Goal: Communication & Community: Answer question/provide support

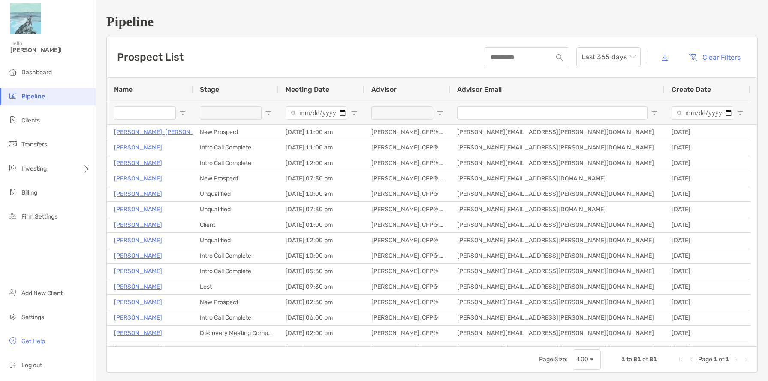
type input "******"
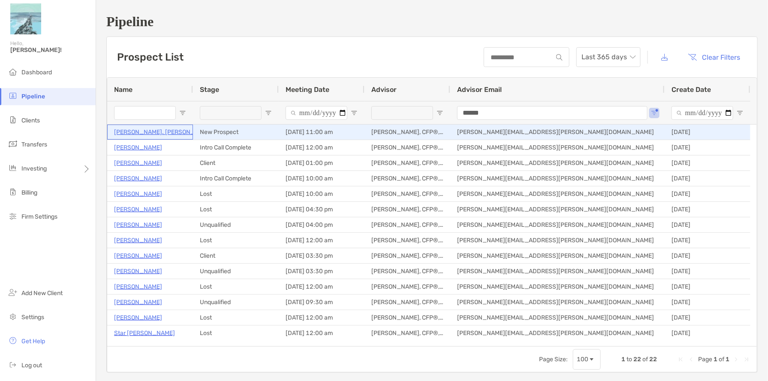
click at [148, 130] on p "Mark St. Pierre" at bounding box center [163, 132] width 99 height 11
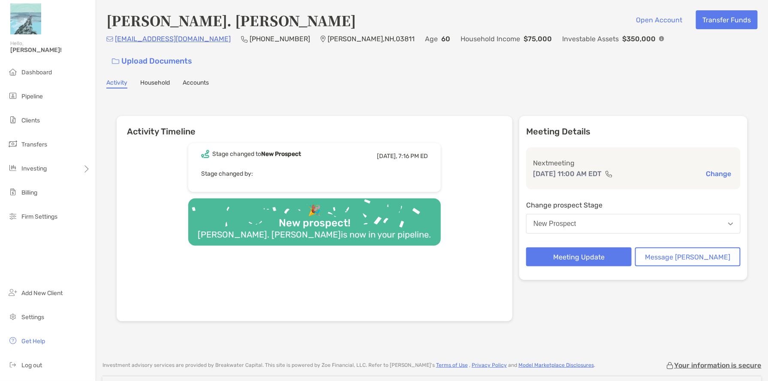
click at [148, 136] on div "Stage changed to New Prospect Today, 7:16 PM ED Stage changed by: 🎉 New prospec…" at bounding box center [315, 228] width 396 height 184
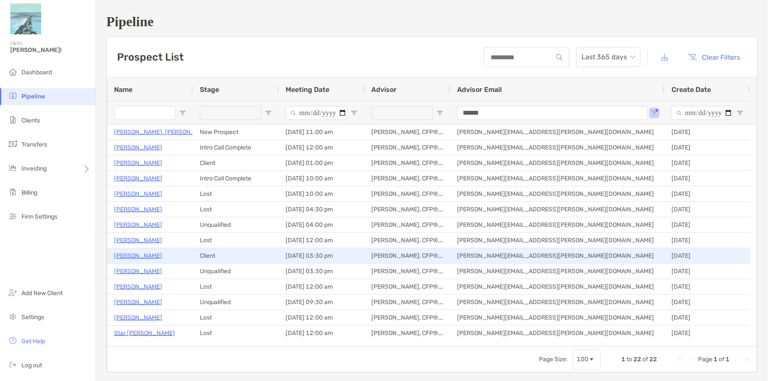
click at [138, 255] on p "Michael Stack" at bounding box center [138, 255] width 48 height 11
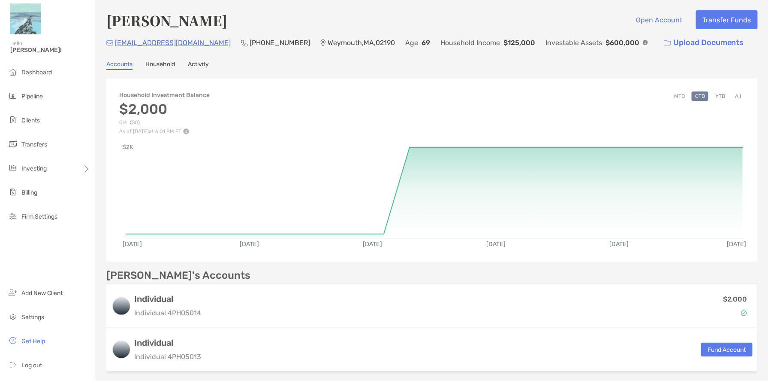
click at [194, 64] on link "Activity" at bounding box center [198, 64] width 21 height 9
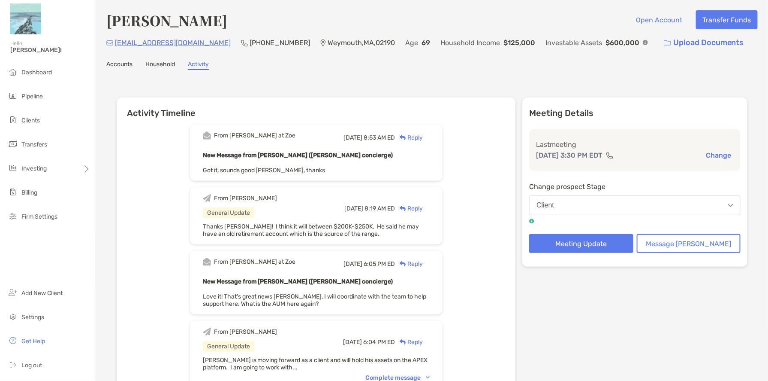
click at [420, 139] on div "Reply" at bounding box center [410, 137] width 28 height 9
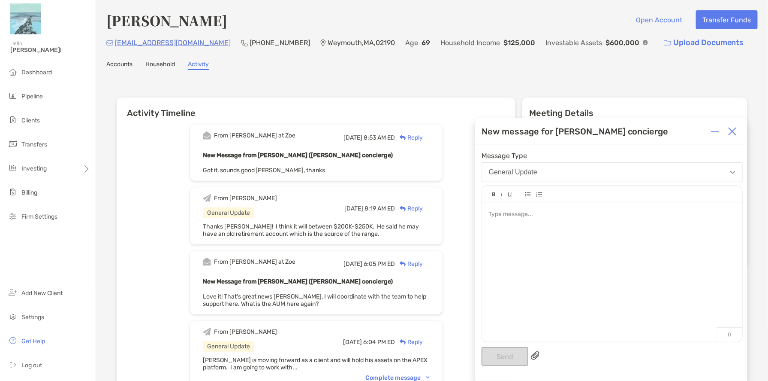
click at [544, 231] on div at bounding box center [612, 268] width 260 height 130
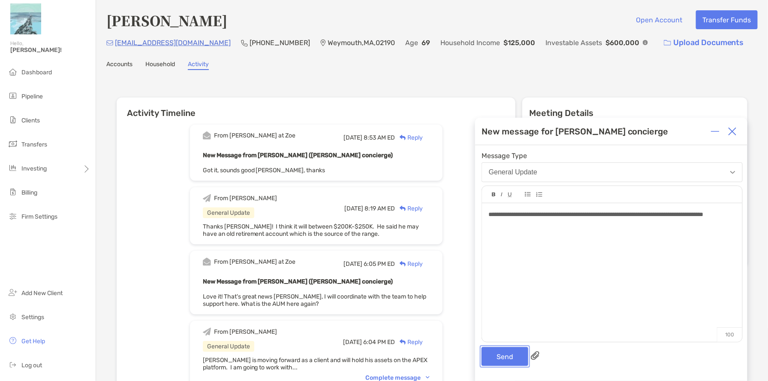
click at [500, 359] on button "Send" at bounding box center [505, 356] width 47 height 19
